Goal: Navigation & Orientation: Understand site structure

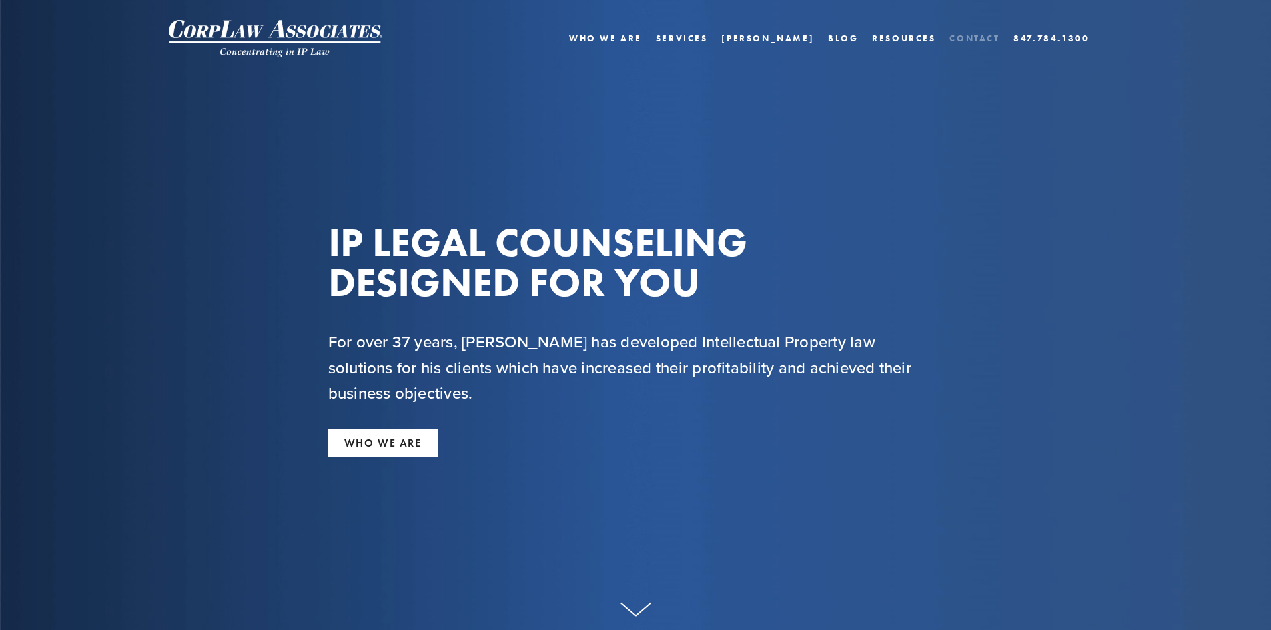
click at [970, 41] on link "Contact" at bounding box center [974, 38] width 50 height 19
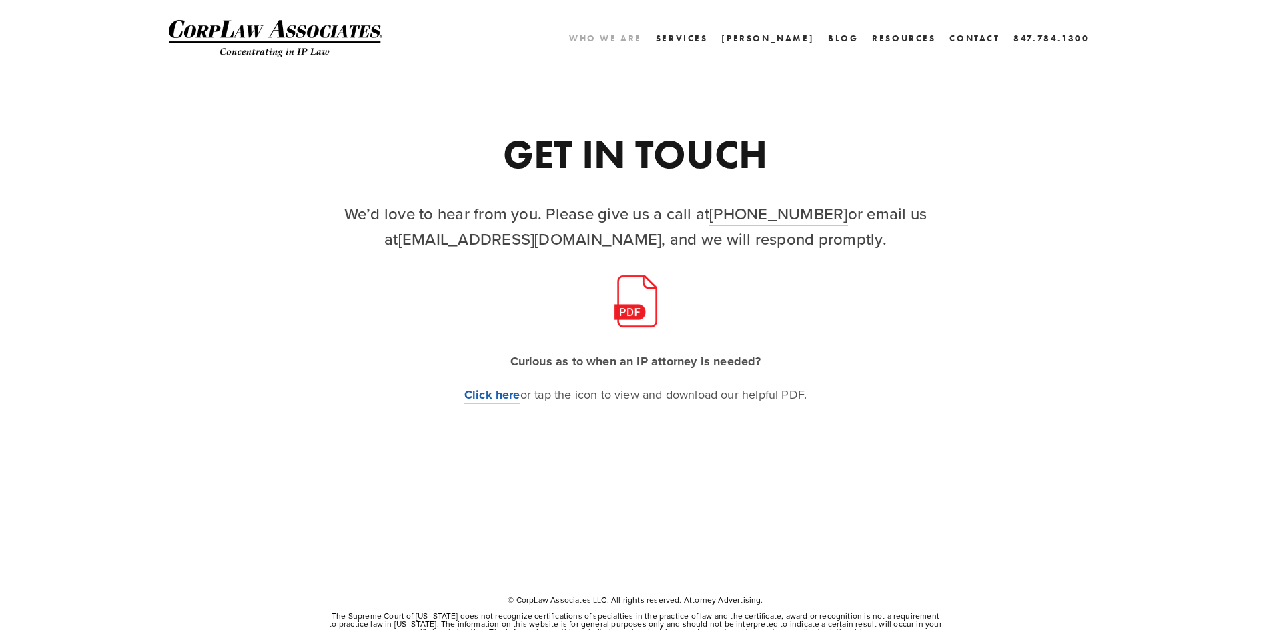
click at [642, 41] on link "Who We Are" at bounding box center [605, 38] width 73 height 19
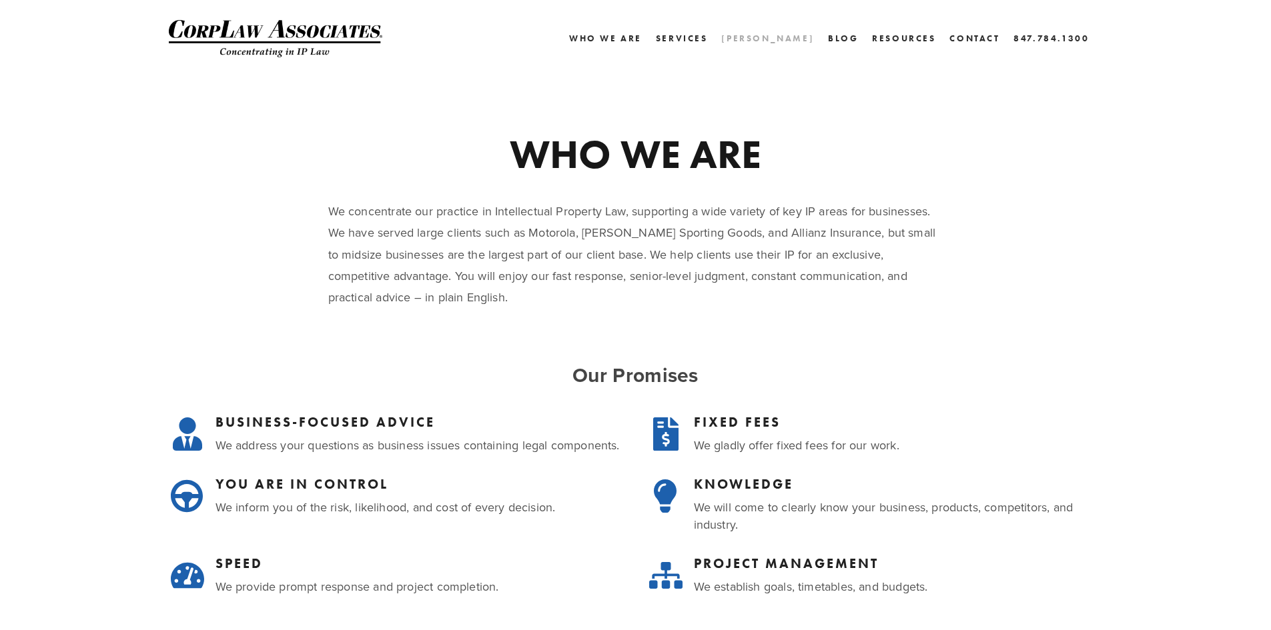
click at [793, 41] on link "[PERSON_NAME]" at bounding box center [767, 38] width 93 height 19
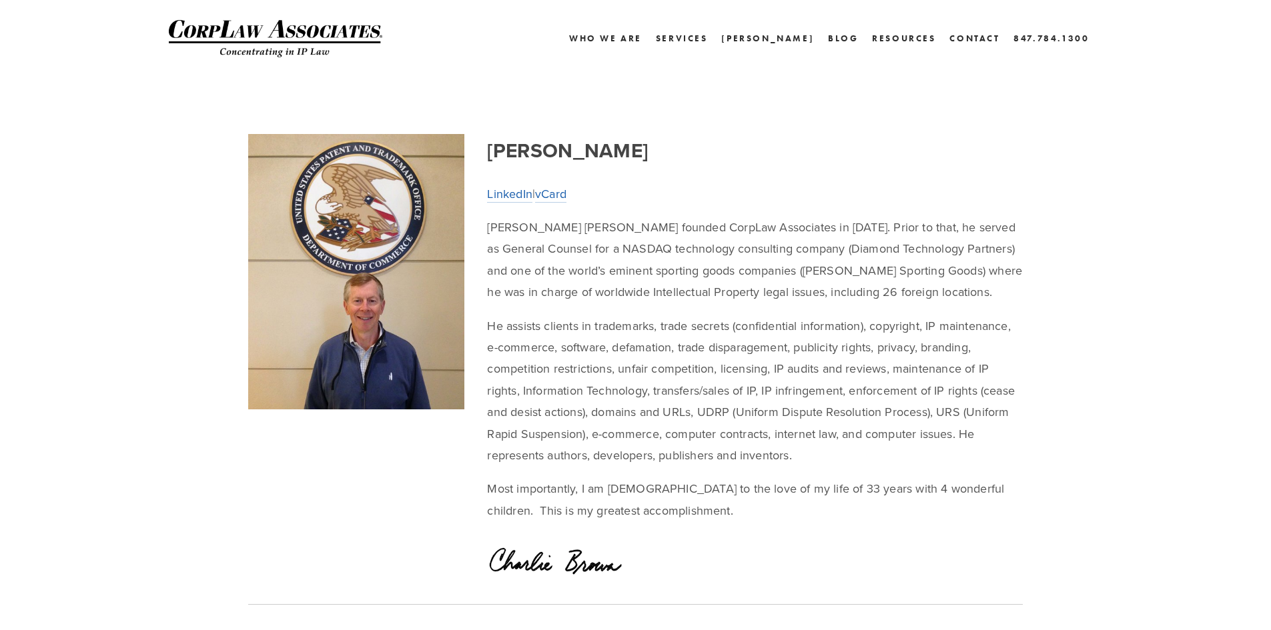
click at [266, 37] on img at bounding box center [275, 38] width 213 height 37
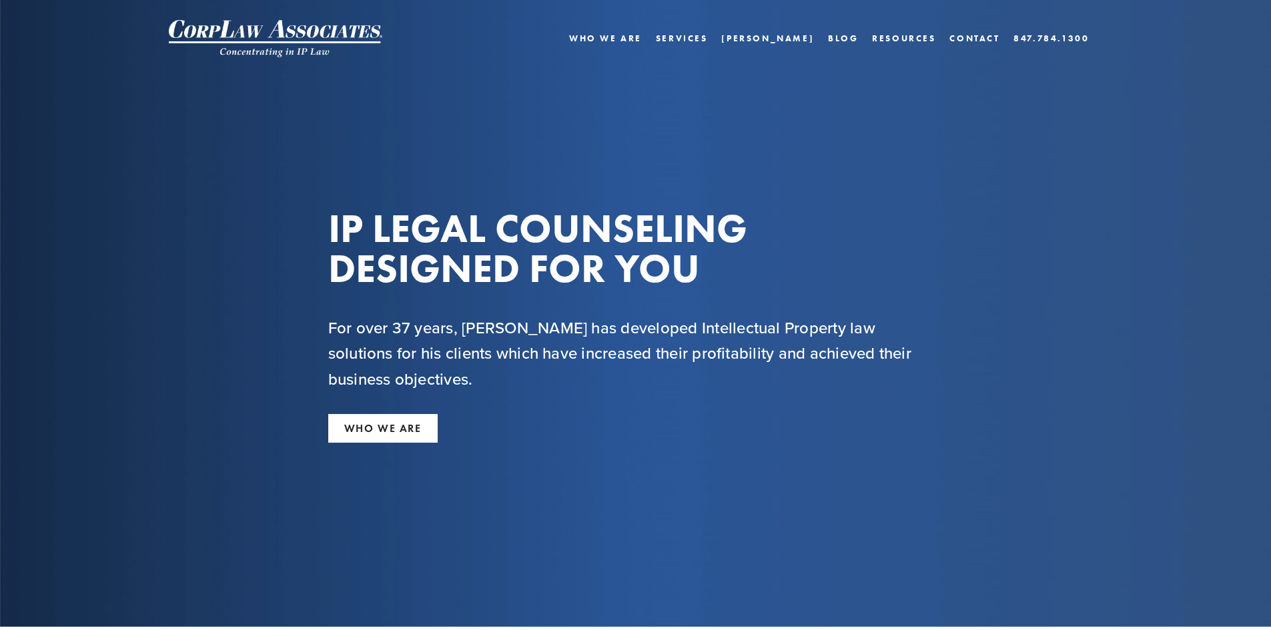
scroll to position [255, 0]
